Goal: Task Accomplishment & Management: Manage account settings

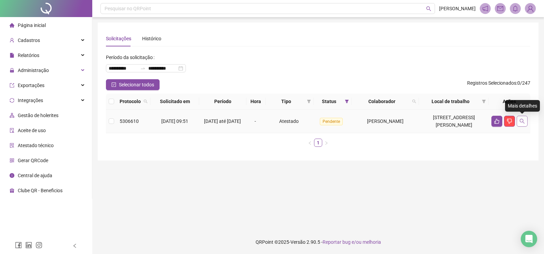
click at [520, 121] on icon "search" at bounding box center [521, 121] width 5 height 5
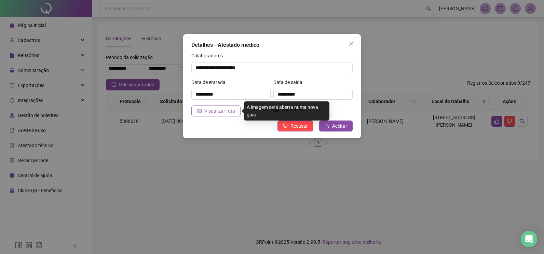
click at [219, 114] on span "Visualizar foto" at bounding box center [219, 111] width 31 height 8
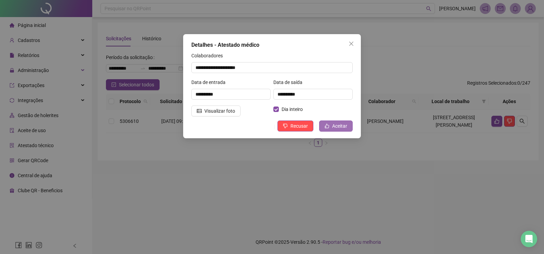
click at [343, 126] on span "Aceitar" at bounding box center [339, 126] width 15 height 8
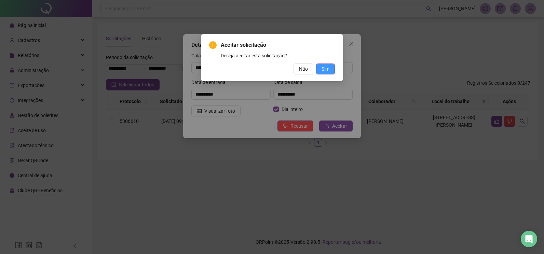
click at [323, 66] on span "Sim" at bounding box center [325, 69] width 8 height 8
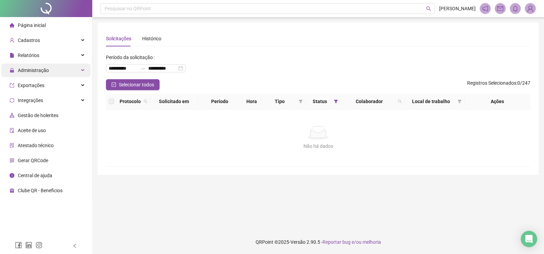
click at [32, 74] on span "Administração" at bounding box center [29, 71] width 39 height 14
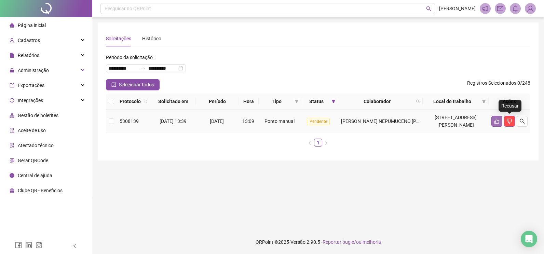
click at [497, 120] on icon "like" at bounding box center [496, 121] width 5 height 5
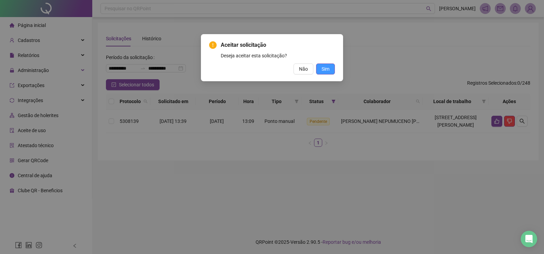
click at [321, 68] on button "Sim" at bounding box center [325, 69] width 19 height 11
